Goal: Information Seeking & Learning: Learn about a topic

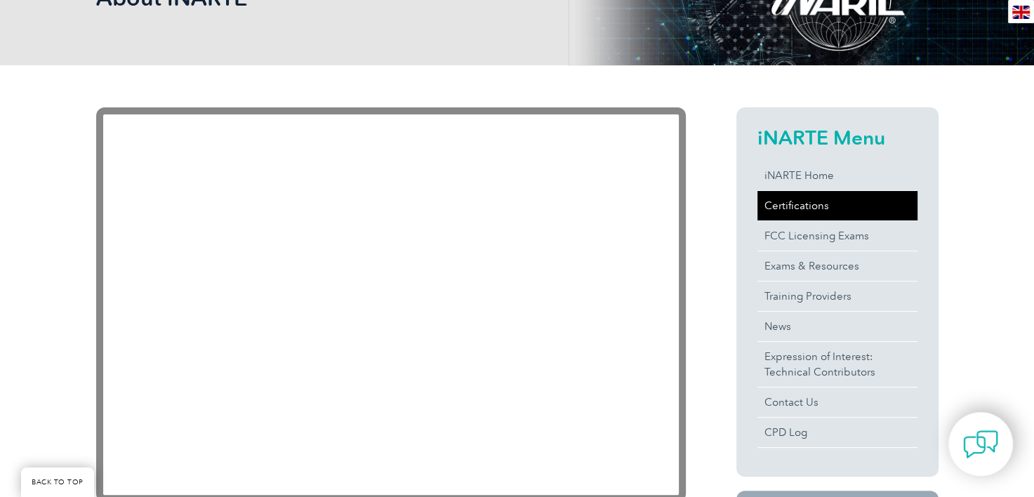
scroll to position [336, 0]
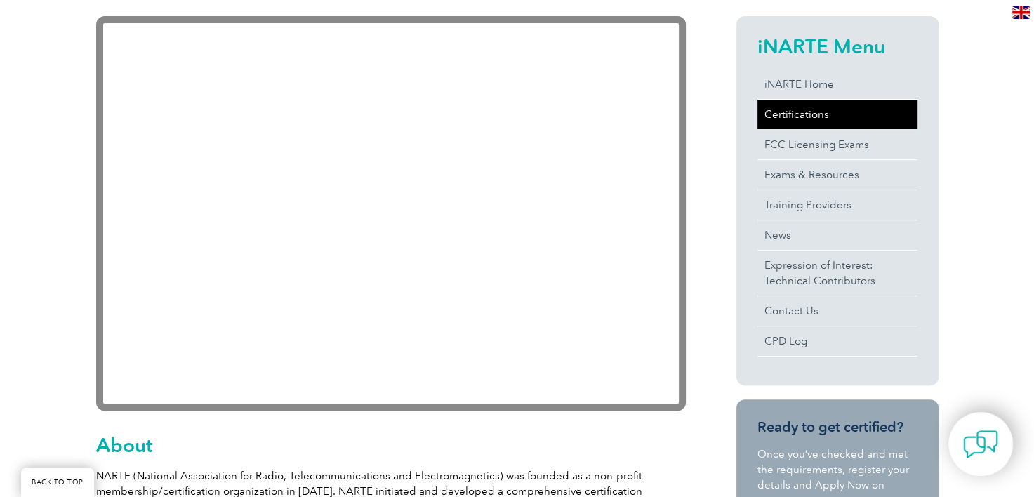
click at [791, 105] on link "Certifications" at bounding box center [837, 114] width 160 height 29
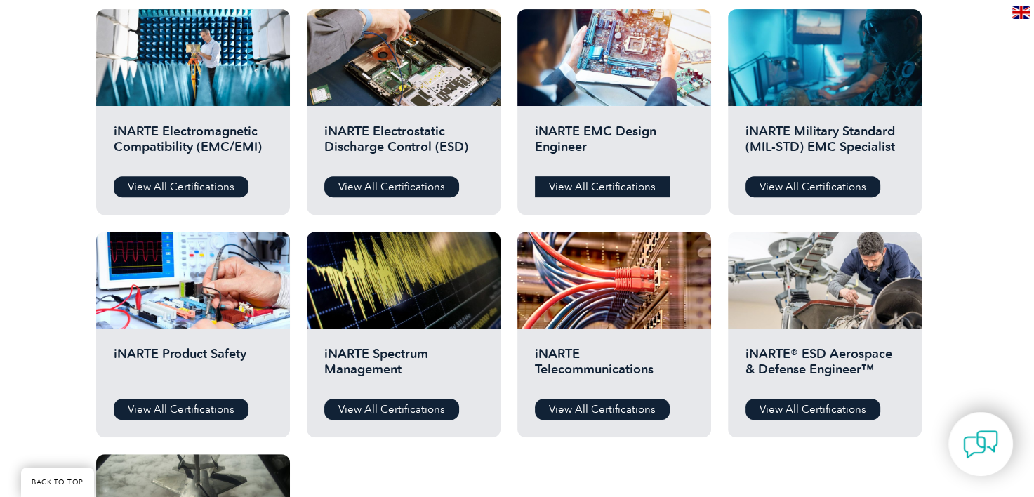
scroll to position [351, 0]
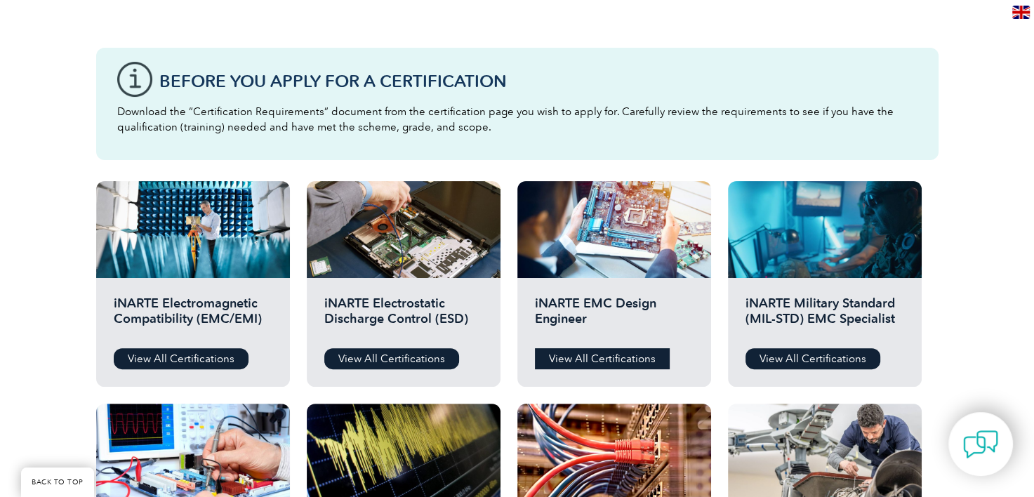
click at [564, 352] on link "View All Certifications" at bounding box center [602, 358] width 135 height 21
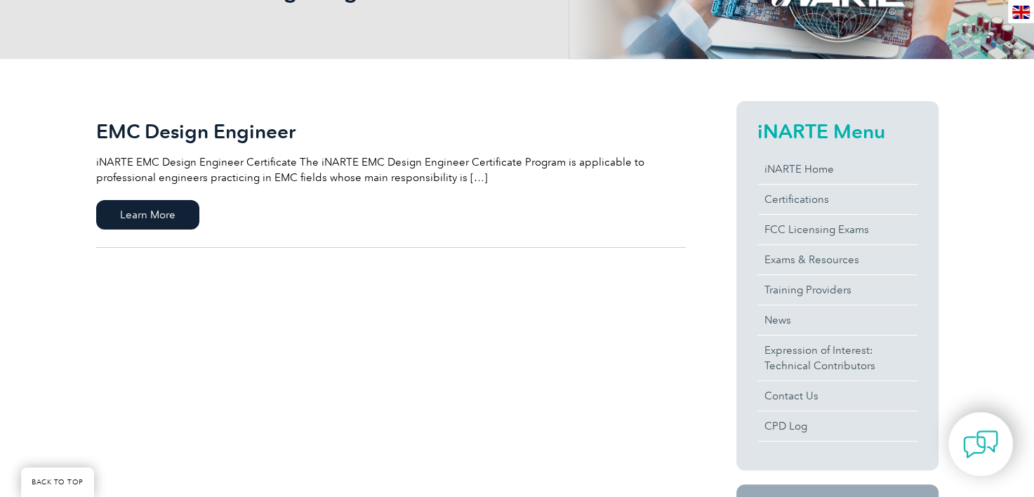
scroll to position [351, 0]
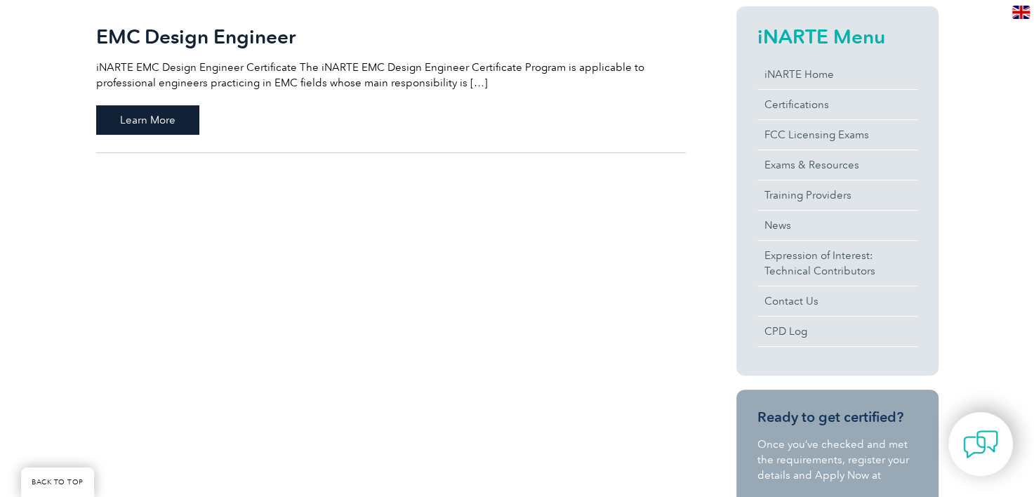
click at [166, 115] on span "Learn More" at bounding box center [147, 119] width 103 height 29
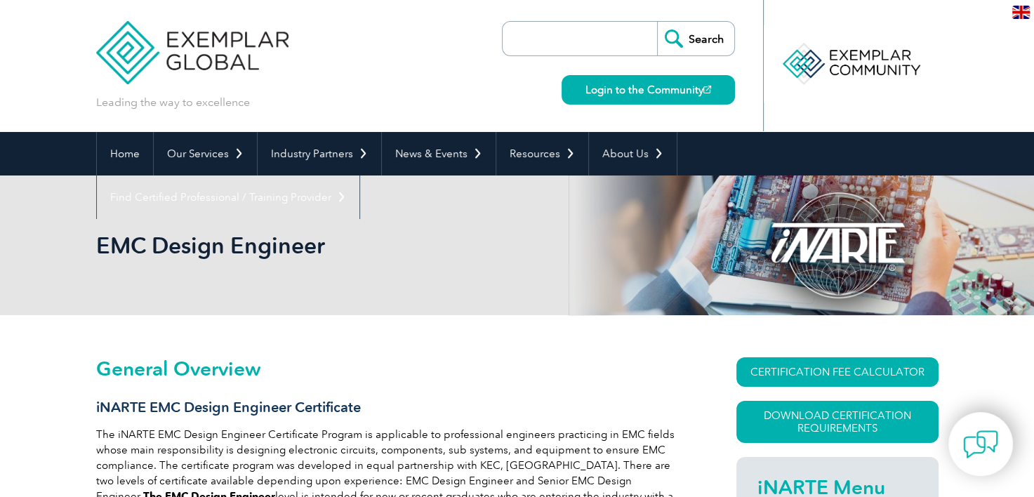
click at [544, 41] on input "search" at bounding box center [583, 39] width 147 height 34
type input "expired certifications"
click at [657, 22] on input "Search" at bounding box center [695, 39] width 77 height 34
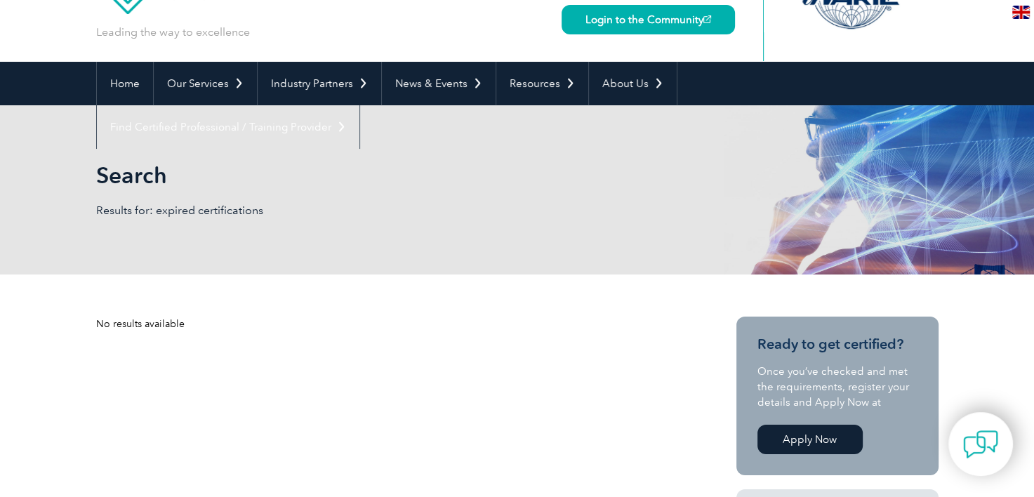
scroll to position [70, 0]
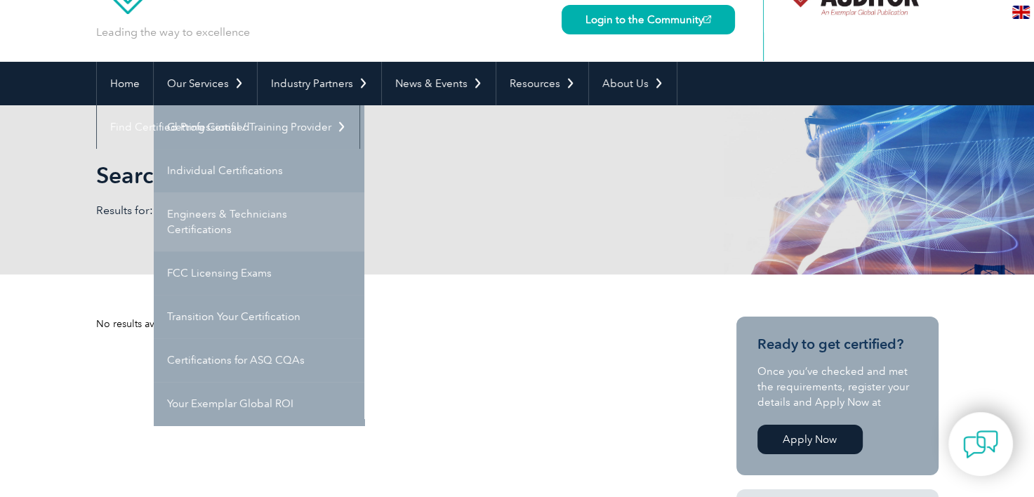
click at [226, 220] on link "Engineers & Technicians Certifications" at bounding box center [259, 221] width 211 height 59
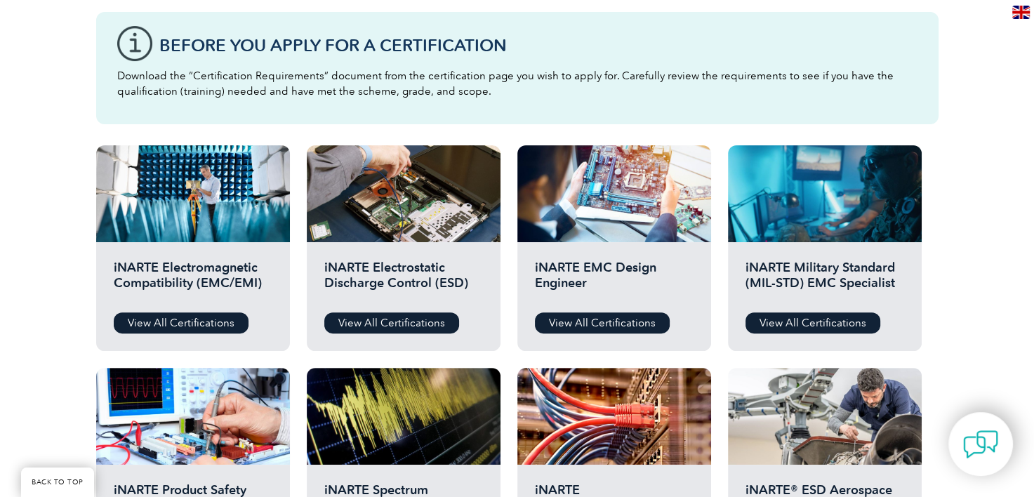
scroll to position [421, 0]
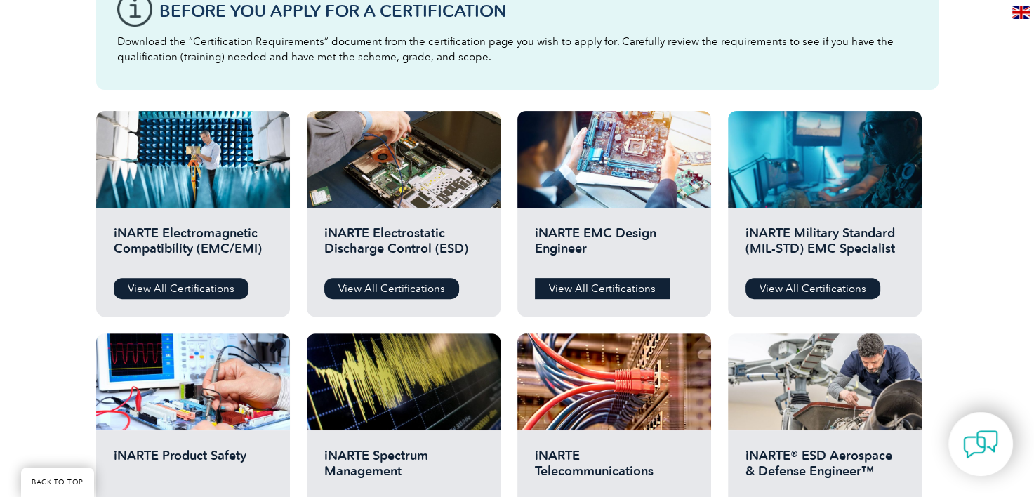
click at [595, 286] on link "View All Certifications" at bounding box center [602, 288] width 135 height 21
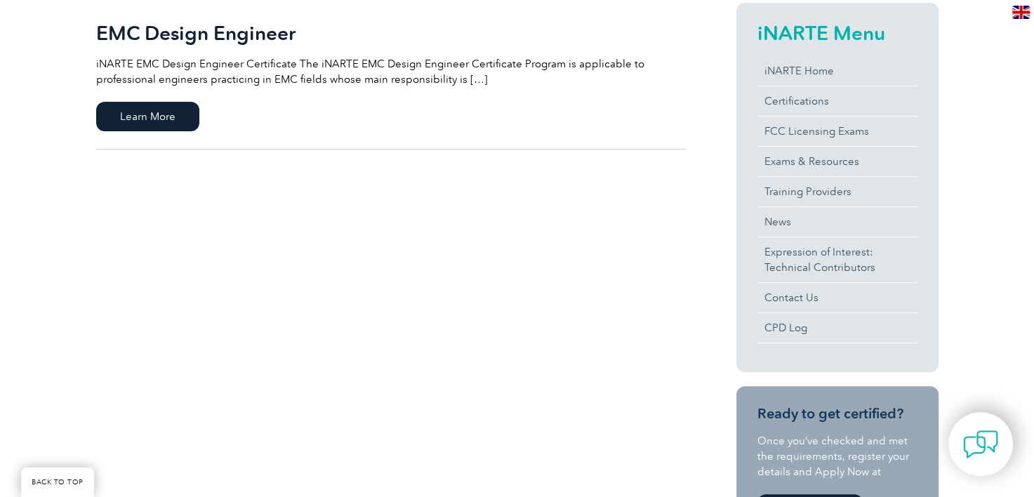
scroll to position [351, 0]
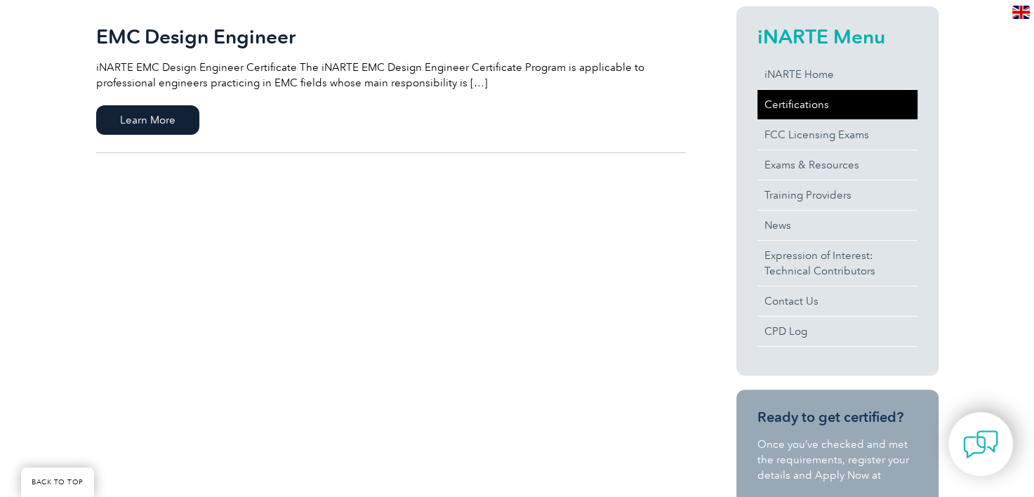
click at [852, 108] on link "Certifications" at bounding box center [837, 104] width 160 height 29
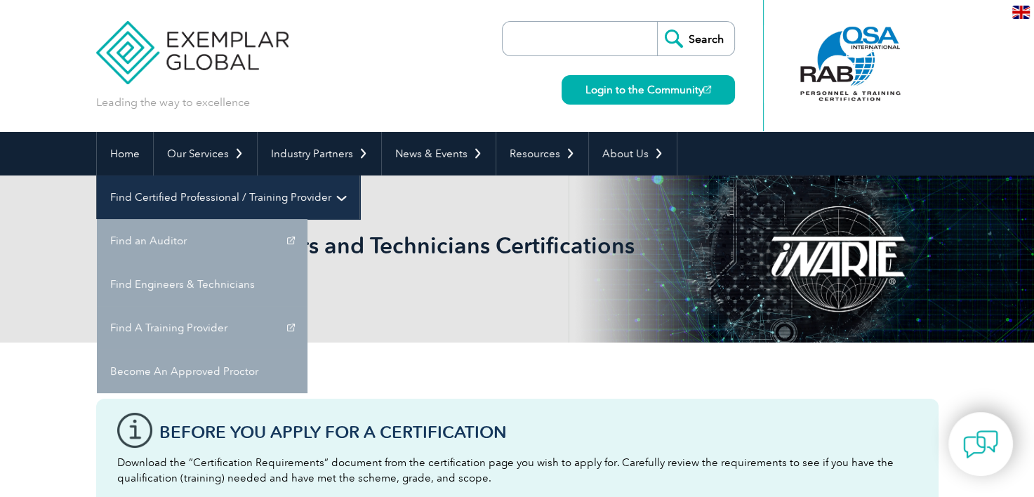
click at [359, 176] on link "Find Certified Professional / Training Provider" at bounding box center [228, 198] width 263 height 44
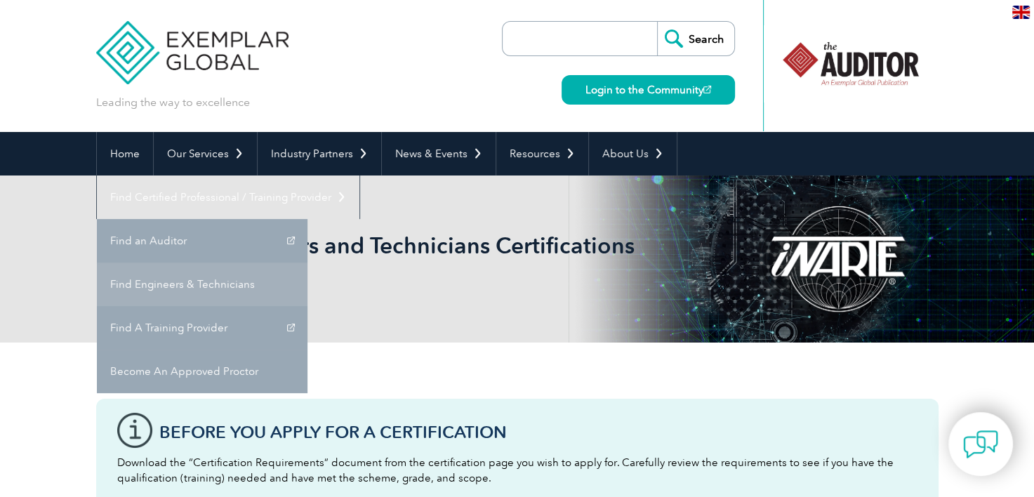
click at [307, 263] on link "Find Engineers & Technicians" at bounding box center [202, 285] width 211 height 44
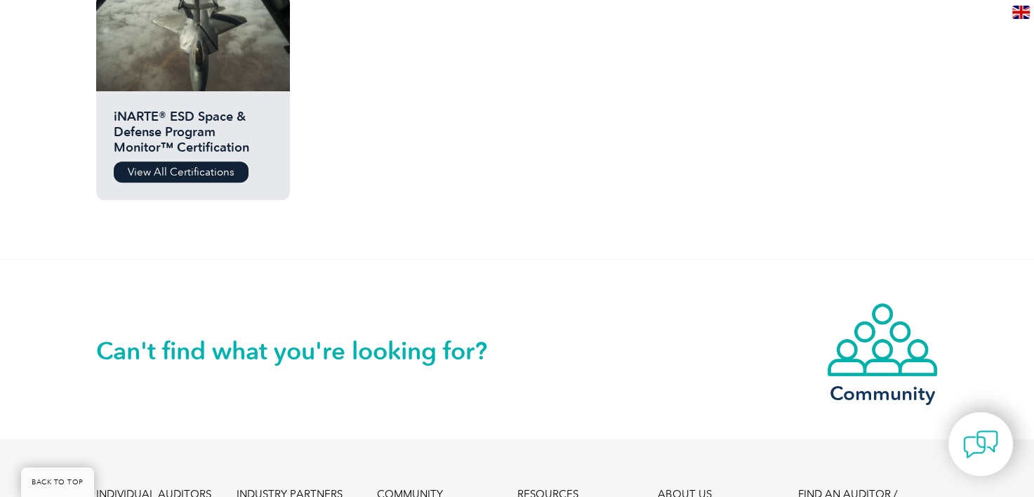
scroll to position [1193, 0]
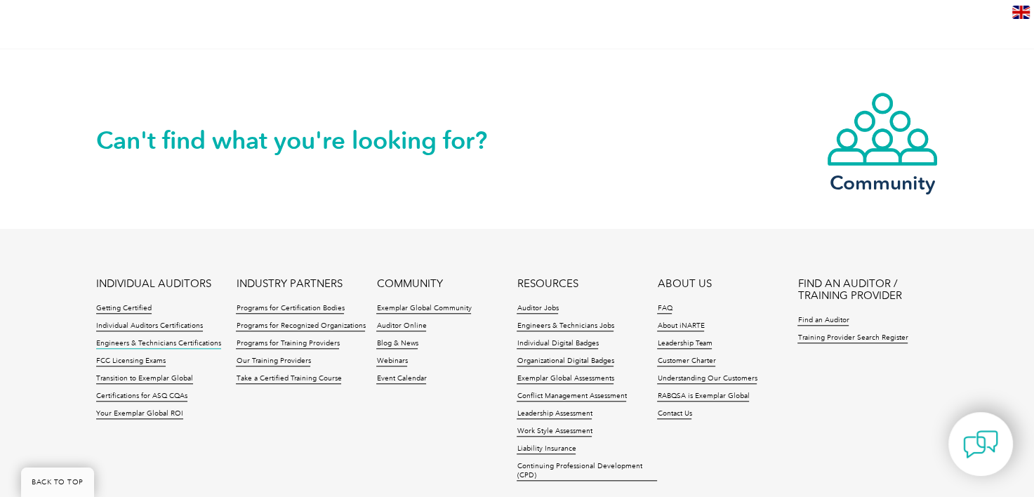
click at [129, 344] on link "Engineers & Technicians Certifications" at bounding box center [158, 344] width 125 height 10
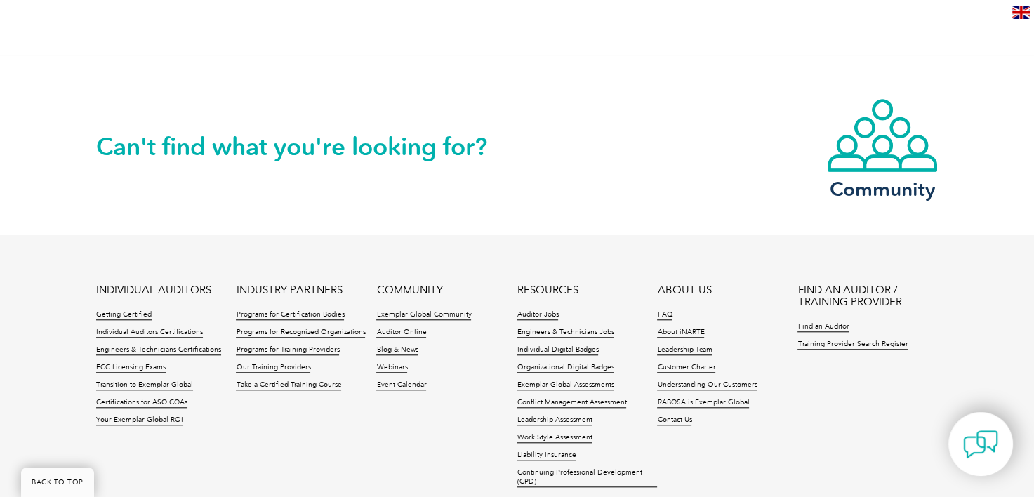
scroll to position [1193, 0]
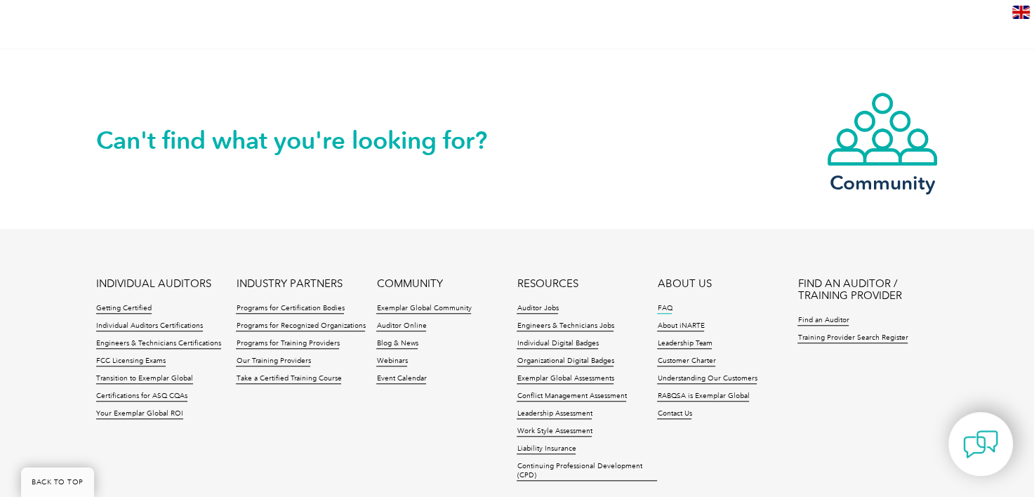
click at [660, 309] on link "FAQ" at bounding box center [664, 309] width 15 height 10
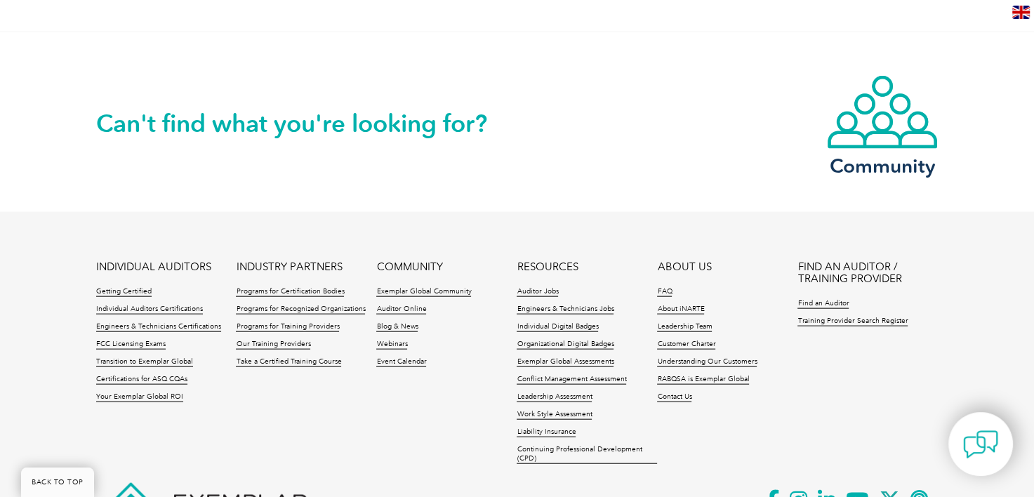
scroll to position [3122, 0]
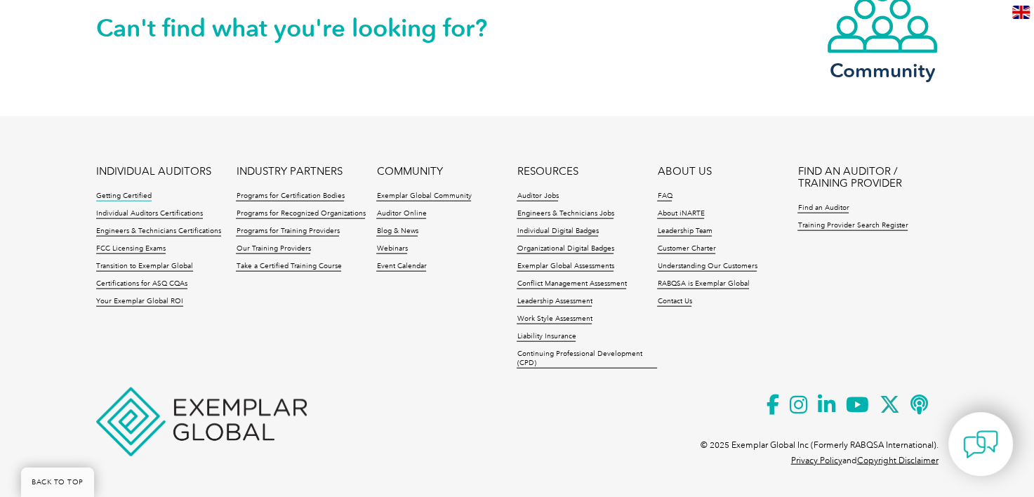
click at [121, 192] on link "Getting Certified" at bounding box center [123, 197] width 55 height 10
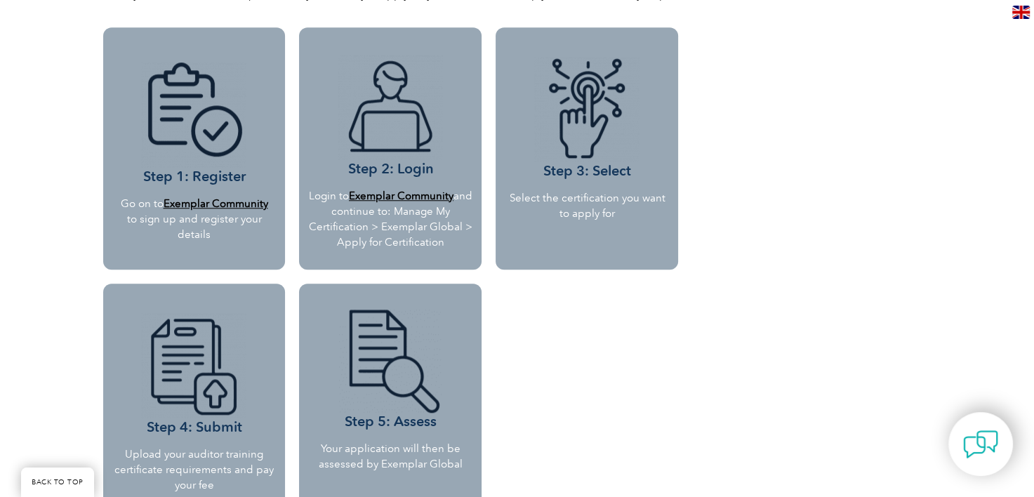
scroll to position [1290, 0]
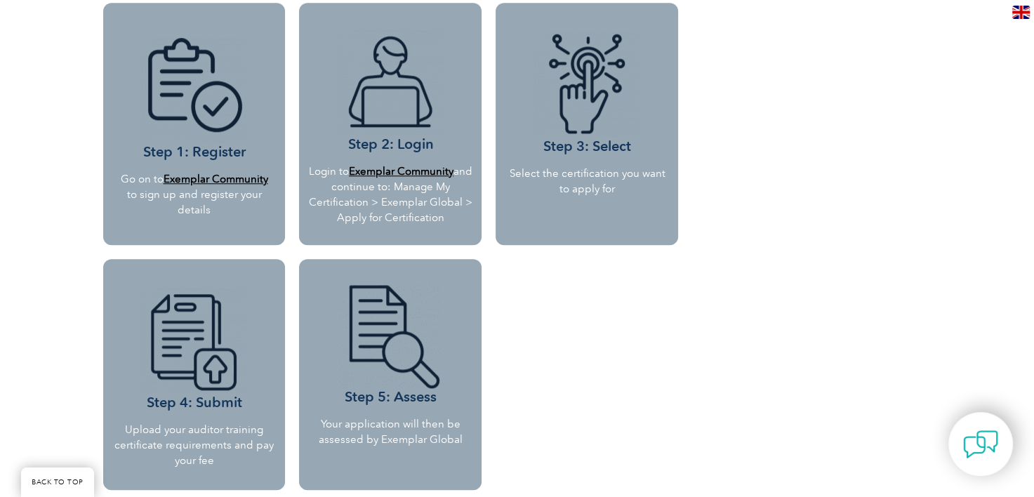
click at [226, 178] on b "Exemplar Community" at bounding box center [215, 179] width 105 height 13
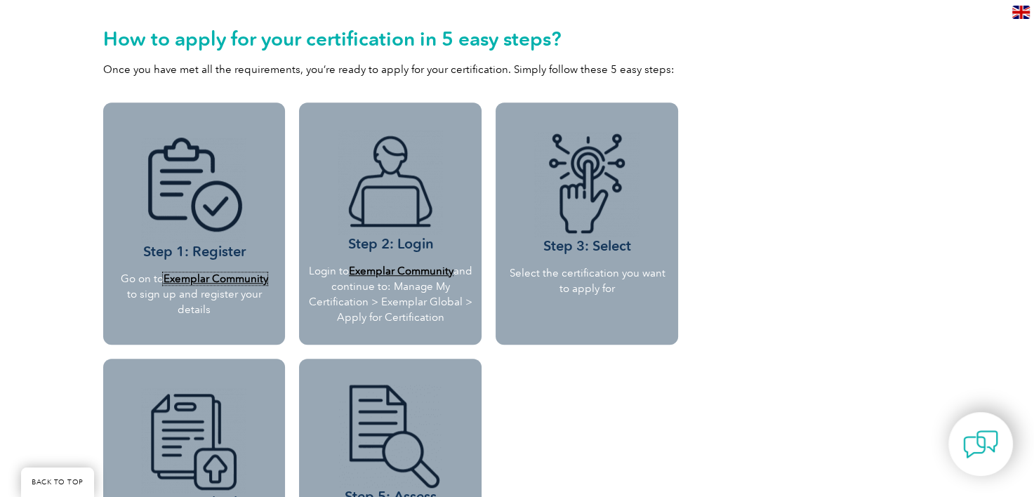
scroll to position [868, 0]
